Goal: Task Accomplishment & Management: Manage account settings

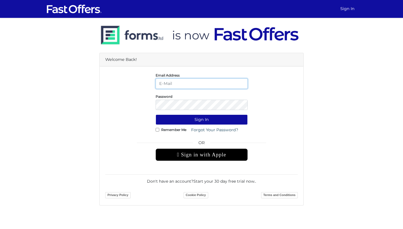
type input "[EMAIL_ADDRESS][DOMAIN_NAME]"
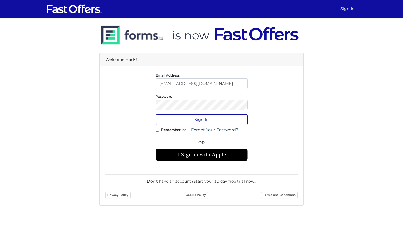
click at [204, 117] on button "Sign In" at bounding box center [202, 120] width 92 height 10
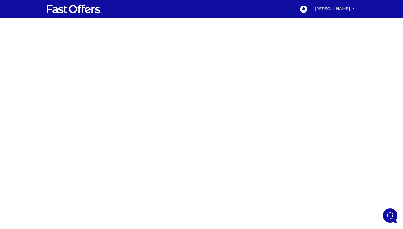
click at [348, 9] on link "[PERSON_NAME]" at bounding box center [334, 8] width 44 height 11
click at [338, 31] on link "My Profile" at bounding box center [334, 30] width 44 height 9
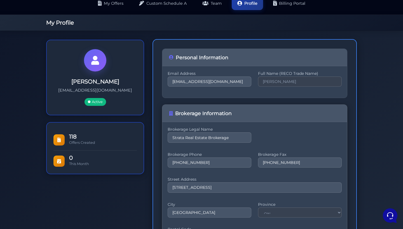
scroll to position [32, 0]
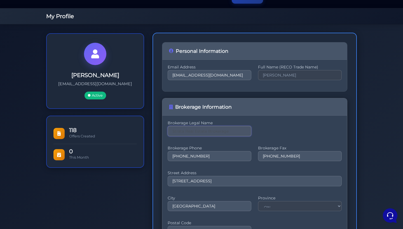
drag, startPoint x: 237, startPoint y: 129, endPoint x: 220, endPoint y: 129, distance: 17.6
click at [220, 129] on input "Strata Real Estate Brokerage" at bounding box center [210, 131] width 84 height 10
click at [230, 129] on input "Strata Real Estate Brokerage" at bounding box center [210, 131] width 84 height 10
drag, startPoint x: 234, startPoint y: 130, endPoint x: 159, endPoint y: 129, distance: 75.0
click at [159, 129] on div "Personal Information Email Address mayakaye@gmail.com Full Name (RECO Trade Nam…" at bounding box center [254, 162] width 204 height 259
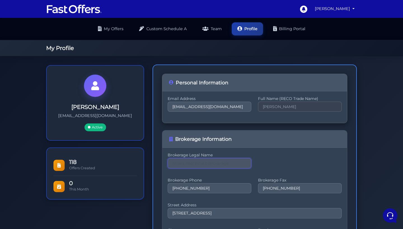
scroll to position [0, 0]
paste input "Royal Lepage Terrequity SW Realty,"
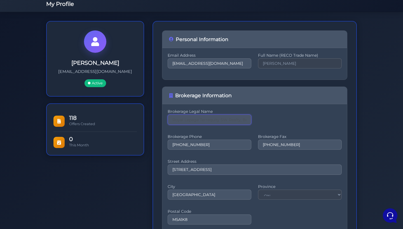
scroll to position [44, 0]
type input "Royal Lepage Terrequity SW Realty, Brokerage"
click at [232, 170] on input "340 KING ST EAST 4TH FLR" at bounding box center [255, 169] width 174 height 10
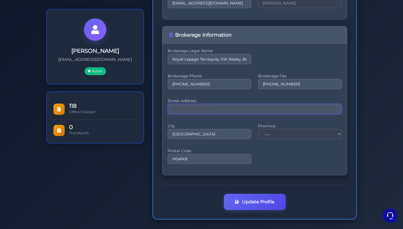
scroll to position [104, 0]
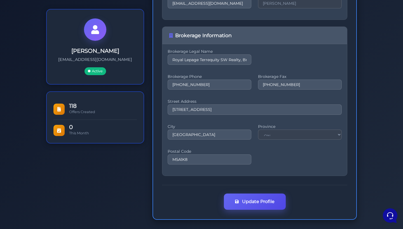
click at [260, 200] on button "Update Profile" at bounding box center [255, 202] width 62 height 16
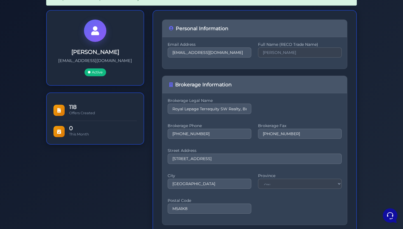
scroll to position [72, 0]
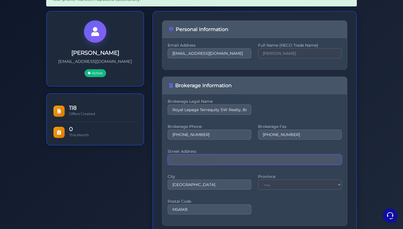
drag, startPoint x: 233, startPoint y: 159, endPoint x: 145, endPoint y: 158, distance: 88.1
click at [145, 158] on div "Maya Kaye mayakaye@gmail.com Active 118 Offers Created 0 This Month City ON" at bounding box center [201, 140] width 319 height 259
paste input "1 SPARKS AVENUE, Toronto, ON, M2H 2W1"
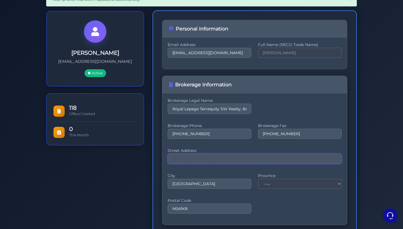
type input "1 SPARKS AVENUE, Toronto, ON, M2H 2W1"
click at [196, 214] on div "City Toronto Province ON Postal Code M5A1K8" at bounding box center [255, 196] width 174 height 43
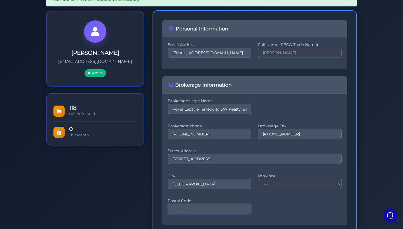
drag, startPoint x: 197, startPoint y: 211, endPoint x: 157, endPoint y: 210, distance: 40.3
paste input "2H 2W1"
type input "M2H 2W1"
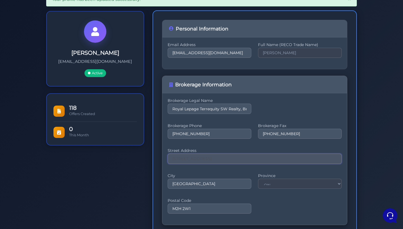
click at [267, 158] on input "1 SPARKS AVENUE, Toronto, ON, M2H 2W1" at bounding box center [255, 159] width 174 height 10
drag, startPoint x: 267, startPoint y: 158, endPoint x: 227, endPoint y: 158, distance: 39.4
click at [227, 158] on input "1 SPARKS AVENUE, Toronto, ON, M2H 2W1" at bounding box center [255, 159] width 174 height 10
click at [251, 148] on div "Brokerage Legal Name Royal Lepage Terrequity SW Realty, Brokerage Brokerage Pho…" at bounding box center [254, 159] width 185 height 132
click at [228, 161] on input "1 SPARKS AVENUE, Toronto," at bounding box center [255, 159] width 174 height 10
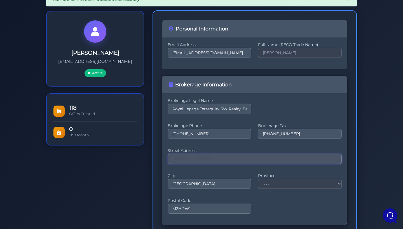
click at [228, 161] on input "1 SPARKS AVENUE, Toronto" at bounding box center [255, 159] width 174 height 10
drag, startPoint x: 231, startPoint y: 160, endPoint x: 208, endPoint y: 159, distance: 22.4
click at [208, 159] on input "1 SPARKS AVENUE, Toronto" at bounding box center [255, 159] width 174 height 10
type input "1 SPARKS AVENUE"
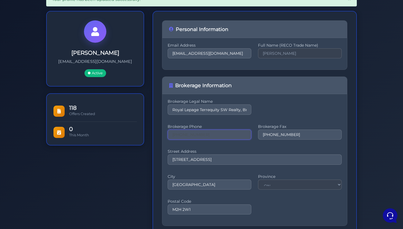
drag, startPoint x: 212, startPoint y: 133, endPoint x: 149, endPoint y: 132, distance: 62.4
click at [149, 132] on div "Personal Information Email Address mayakaye@gmail.com Full Name (RECO Trade Nam…" at bounding box center [254, 140] width 213 height 259
paste input "416.495.2746"
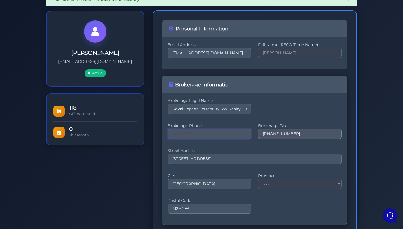
type input "416.495.2746"
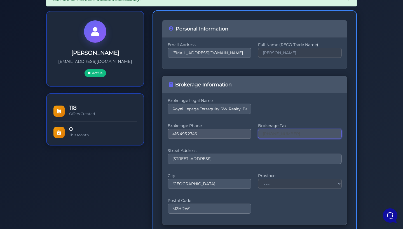
drag, startPoint x: 281, startPoint y: 133, endPoint x: 229, endPoint y: 133, distance: 51.5
click at [229, 133] on div "Brokerage Phone 416.495.2746 Brokerage Fax 416-981-7608" at bounding box center [255, 134] width 174 height 18
paste input ".496.2144"
type input "416.496.2144"
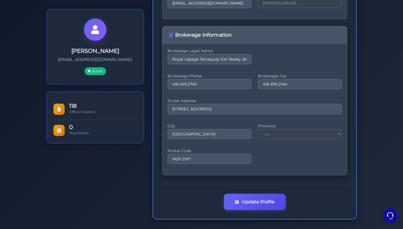
scroll to position [122, 0]
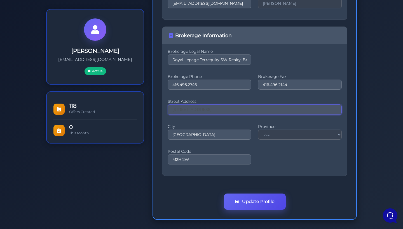
type input "[STREET_ADDRESS]"
click at [250, 202] on button "Update Profile" at bounding box center [255, 202] width 62 height 16
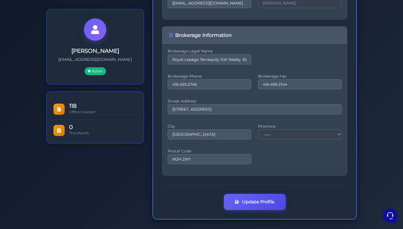
scroll to position [122, 0]
click at [250, 204] on button "Update Profile" at bounding box center [255, 202] width 62 height 16
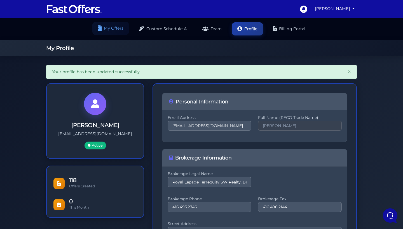
click at [107, 30] on link "My Offers" at bounding box center [110, 28] width 37 height 13
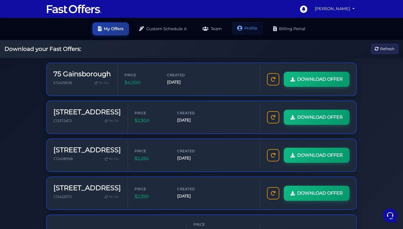
click at [250, 30] on link "Profile" at bounding box center [247, 28] width 31 height 13
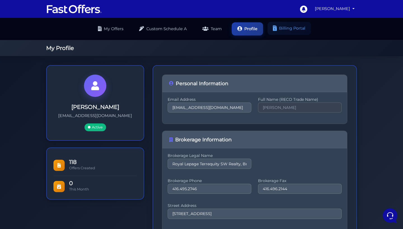
click at [279, 28] on link "Billing Portal" at bounding box center [288, 28] width 43 height 13
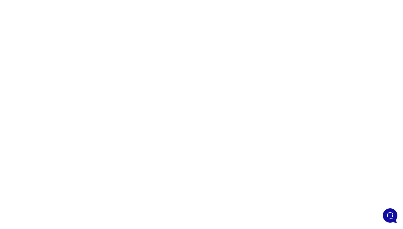
scroll to position [29, 0]
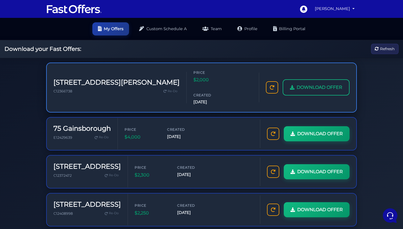
click at [296, 84] on span "DOWNLOAD OFFER" at bounding box center [319, 87] width 46 height 7
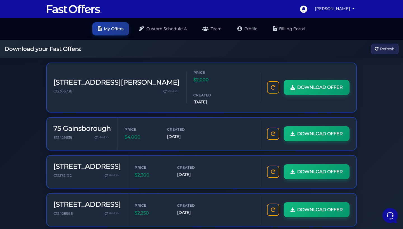
click at [390, 213] on icon at bounding box center [389, 215] width 15 height 15
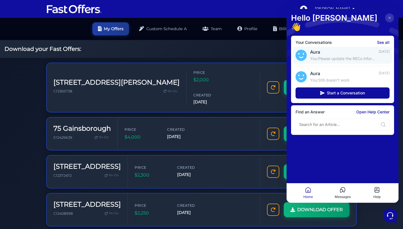
click at [335, 56] on p "You: Please update the RECo information guide - when is that change expected ?" at bounding box center [342, 59] width 65 height 6
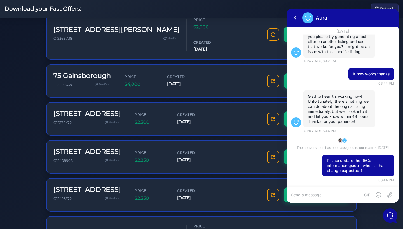
scroll to position [58, 0]
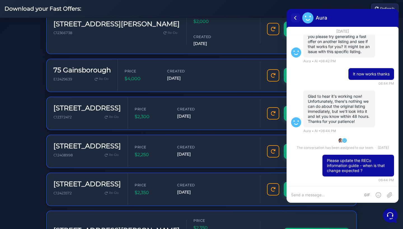
click at [296, 19] on icon at bounding box center [295, 18] width 7 height 7
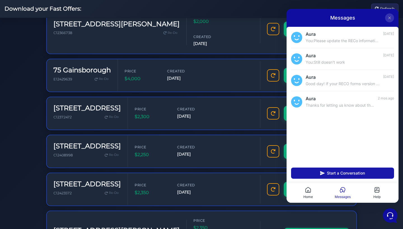
click at [323, 174] on icon at bounding box center [322, 173] width 4 height 4
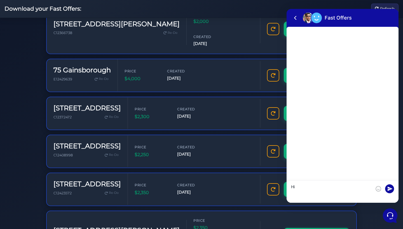
type textarea "Hi"
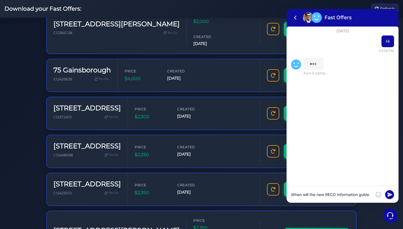
scroll to position [0, 0]
type textarea "When will the new RECO Information guide be uploaded ?"
